Goal: Task Accomplishment & Management: Use online tool/utility

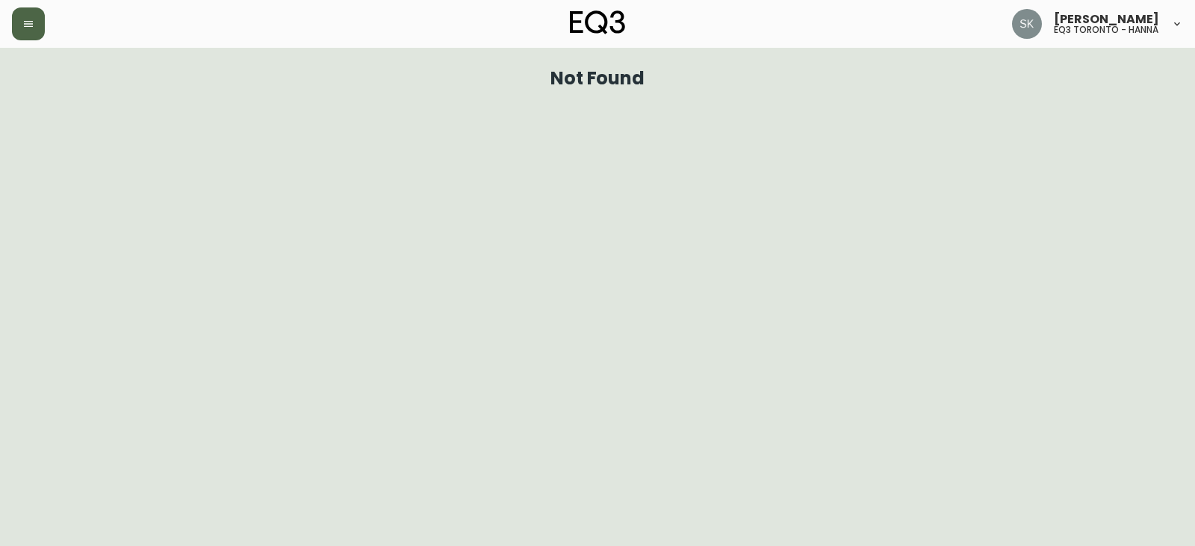
click at [30, 22] on icon "button" at bounding box center [28, 24] width 9 height 6
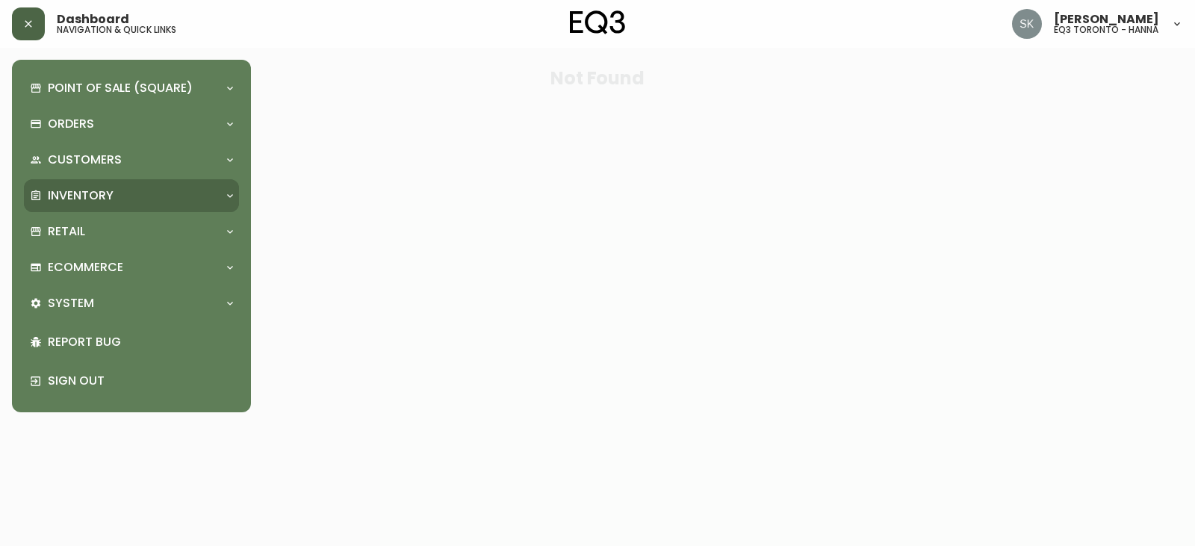
click at [94, 194] on p "Inventory" at bounding box center [81, 195] width 66 height 16
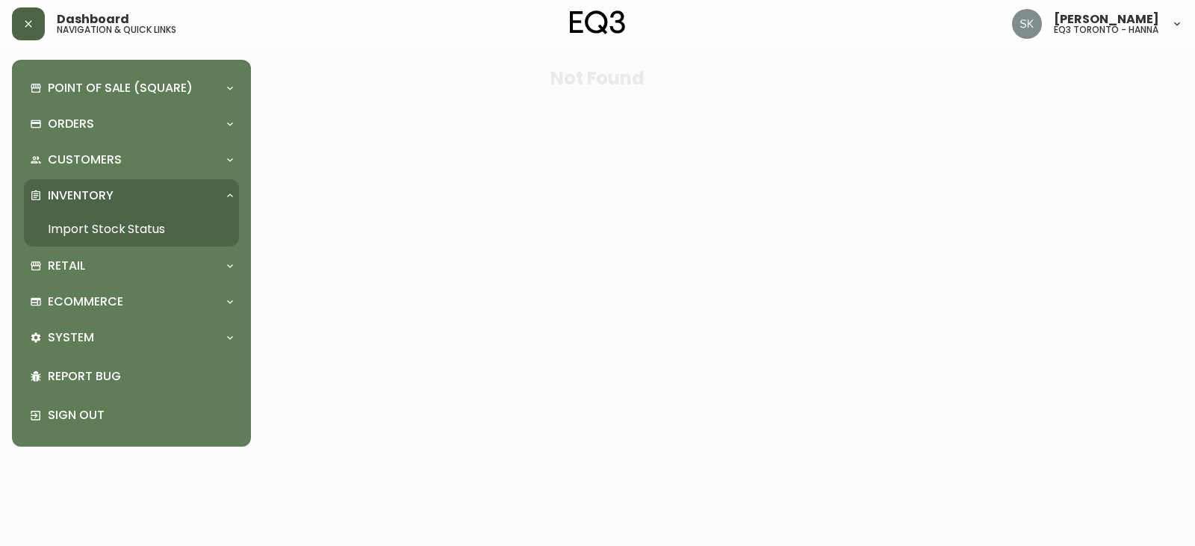
click at [100, 227] on link "Import Stock Status" at bounding box center [131, 229] width 215 height 34
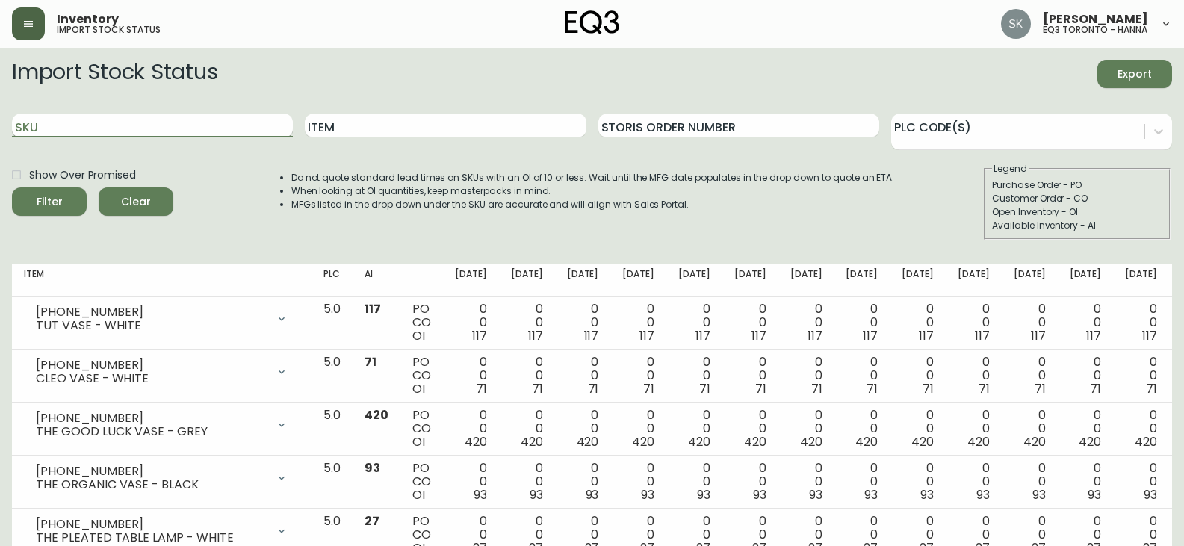
click at [92, 131] on input "SKU" at bounding box center [152, 126] width 281 height 24
paste input "2020-111-13"
type input "2020-111-13"
click at [12, 187] on button "Filter" at bounding box center [49, 201] width 75 height 28
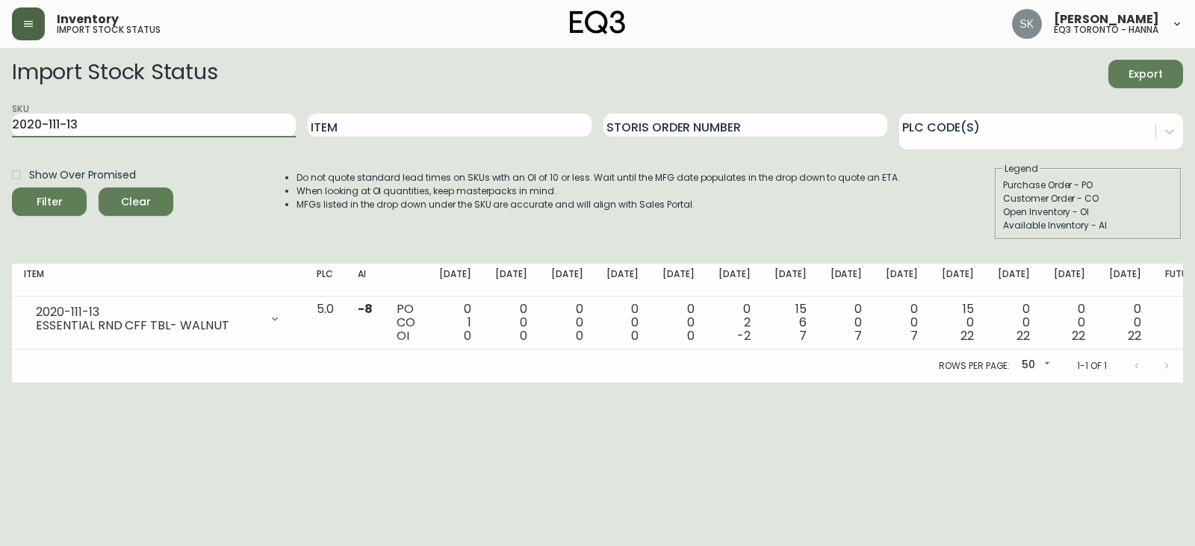
click at [1106, 22] on span "[PERSON_NAME]" at bounding box center [1106, 19] width 105 height 12
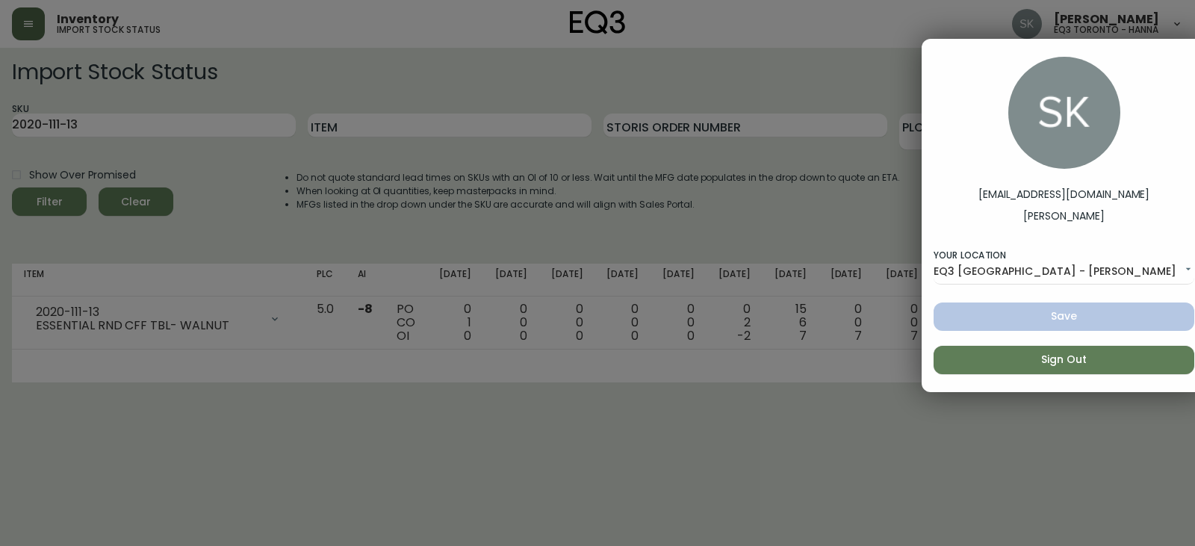
click at [1063, 363] on span "Sign Out" at bounding box center [1064, 359] width 237 height 19
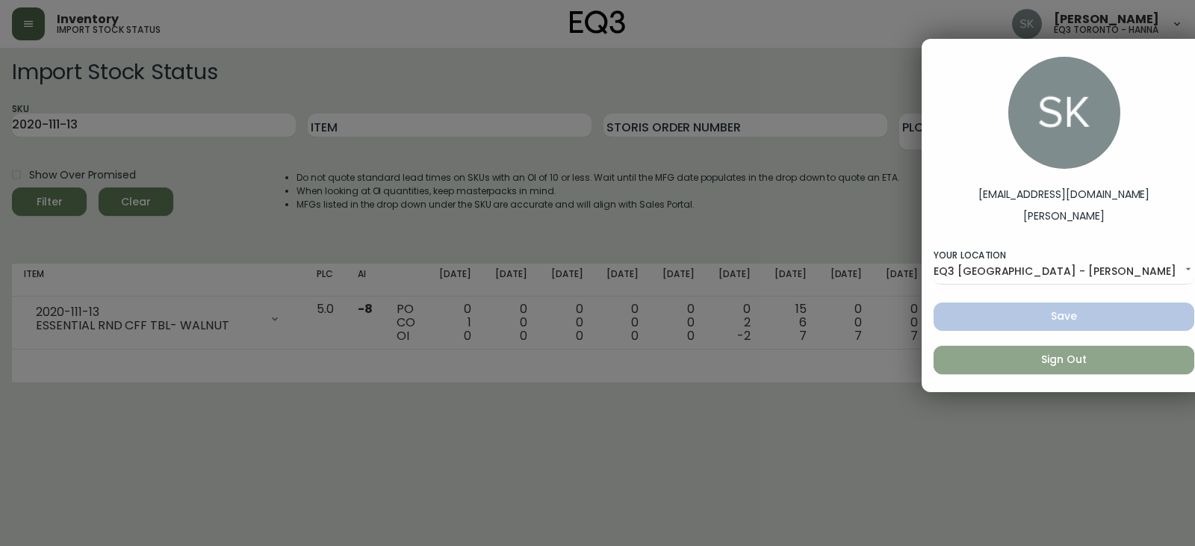
click at [1063, 347] on button "Sign Out" at bounding box center [1064, 360] width 261 height 28
